Goal: Find specific page/section: Find specific page/section

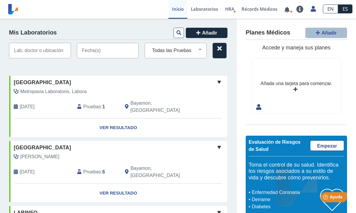
scroll to position [19, 0]
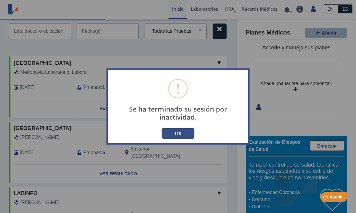
click at [183, 135] on button "OK" at bounding box center [178, 133] width 33 height 10
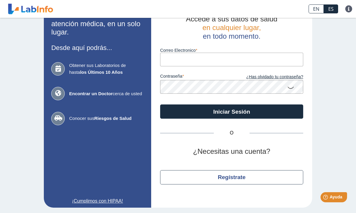
scroll to position [18, 0]
